Goal: Information Seeking & Learning: Learn about a topic

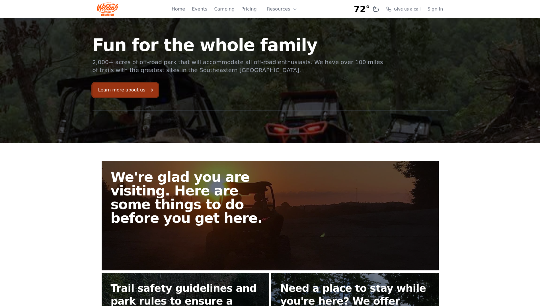
click at [137, 90] on link "Learn more about us" at bounding box center [124, 90] width 65 height 14
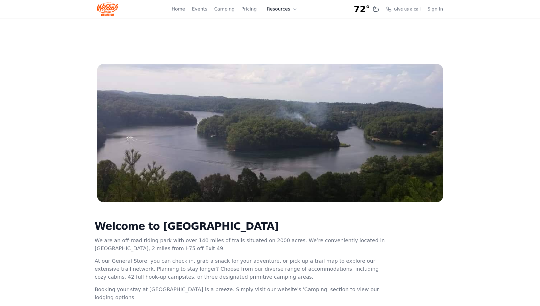
click at [288, 10] on button "Resources" at bounding box center [282, 8] width 37 height 11
click at [289, 33] on link "FAQ" at bounding box center [291, 33] width 55 height 10
click at [185, 9] on link "Home" at bounding box center [178, 9] width 13 height 7
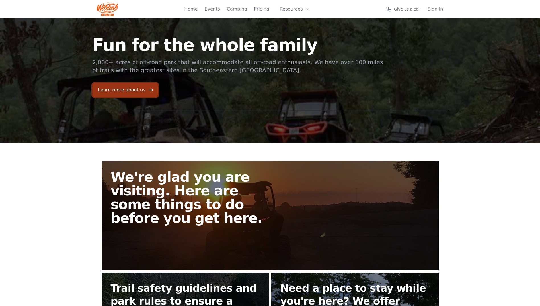
click at [139, 94] on link "Learn more about us" at bounding box center [124, 90] width 65 height 14
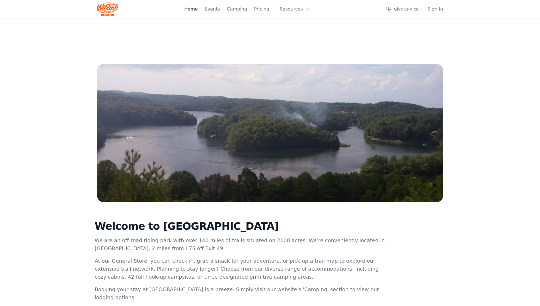
click at [197, 9] on link "Home" at bounding box center [190, 9] width 13 height 7
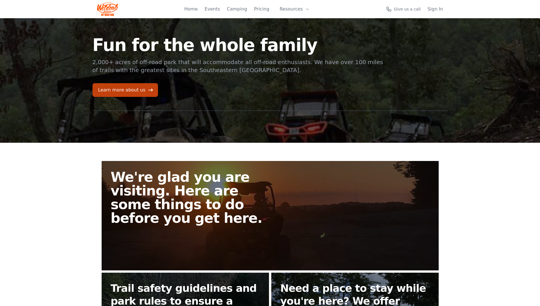
scroll to position [57, 0]
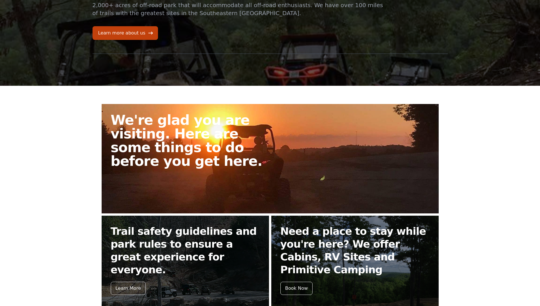
click at [175, 140] on h2 "We're glad you are visiting. Here are some things to do before you get here." at bounding box center [193, 140] width 164 height 55
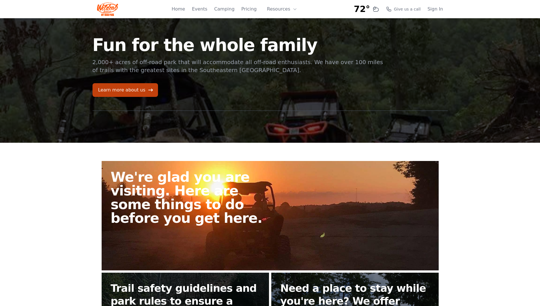
click at [187, 190] on h2 "We're glad you are visiting. Here are some things to do before you get here." at bounding box center [193, 197] width 164 height 55
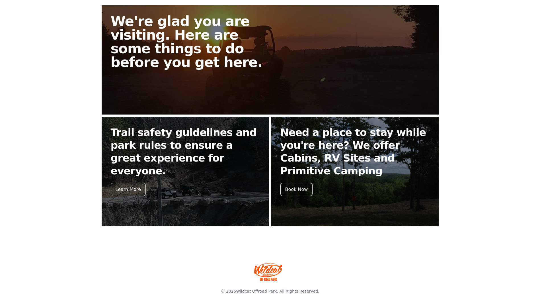
scroll to position [99, 0]
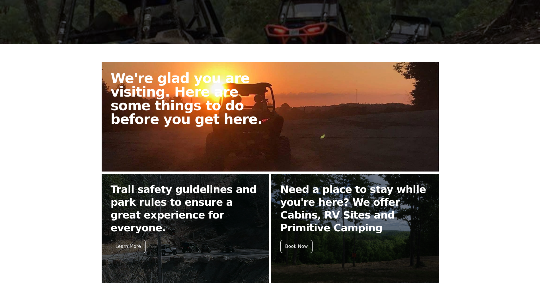
click at [216, 105] on h2 "We're glad you are visiting. Here are some things to do before you get here." at bounding box center [193, 98] width 164 height 55
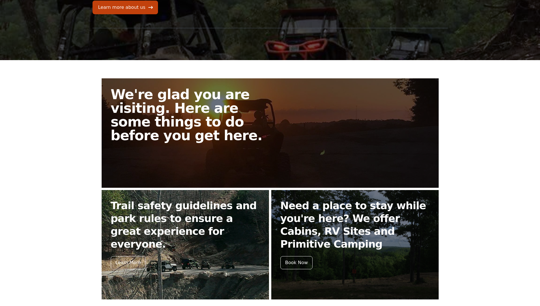
scroll to position [85, 0]
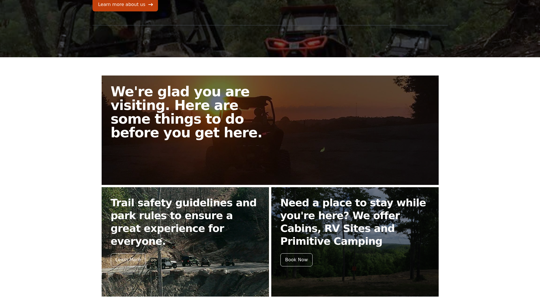
click at [207, 214] on h2 "Trail safety guidelines and park rules to ensure a great experience for everyon…" at bounding box center [185, 221] width 149 height 51
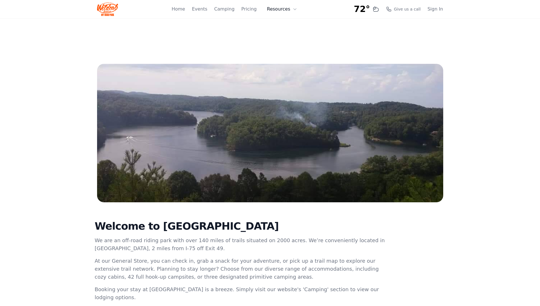
click at [288, 9] on button "Resources" at bounding box center [282, 8] width 37 height 11
click at [286, 34] on link "FAQ" at bounding box center [291, 33] width 55 height 10
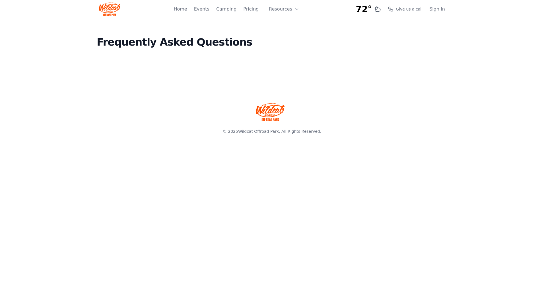
click at [262, 9] on div "Home Events Camping Pricing Resources About FAQ" at bounding box center [238, 9] width 129 height 18
click at [259, 11] on link "Pricing" at bounding box center [250, 9] width 15 height 7
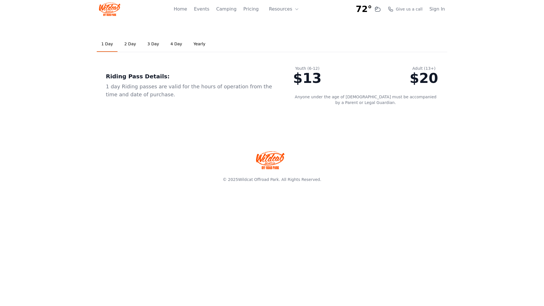
click at [126, 46] on link "2 Day" at bounding box center [130, 43] width 21 height 15
click at [150, 44] on link "3 Day" at bounding box center [153, 43] width 21 height 15
click at [175, 46] on link "4 Day" at bounding box center [176, 43] width 21 height 15
click at [108, 44] on link "1 Day" at bounding box center [107, 43] width 21 height 15
click at [175, 44] on link "4 Day" at bounding box center [176, 43] width 21 height 15
